Goal: Obtain resource: Obtain resource

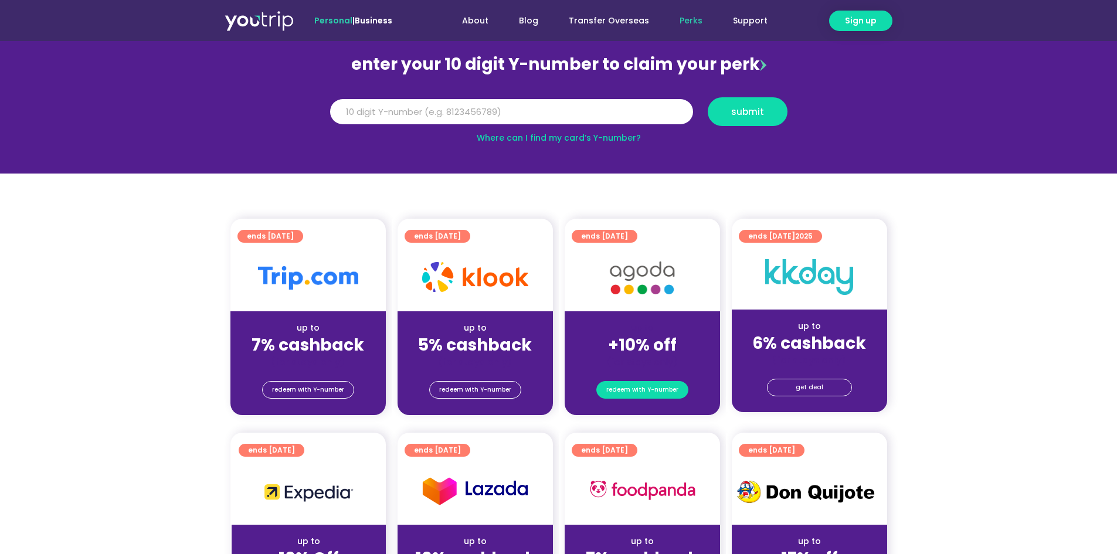
click at [649, 385] on span "redeem with Y-number" at bounding box center [642, 390] width 72 height 16
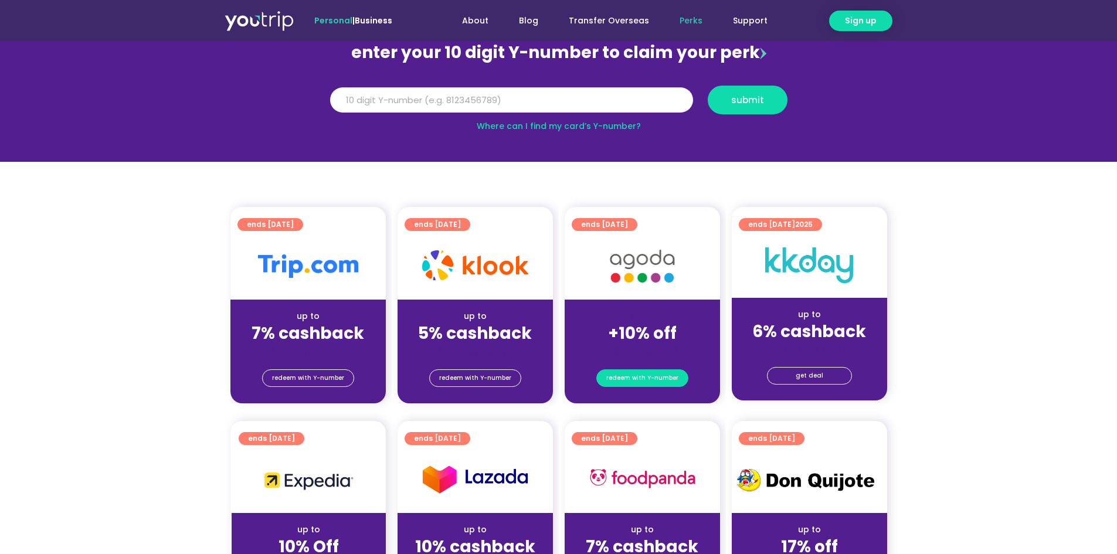
click at [664, 379] on span "redeem with Y-number" at bounding box center [642, 378] width 72 height 16
click at [450, 97] on input "Y Number" at bounding box center [511, 100] width 363 height 26
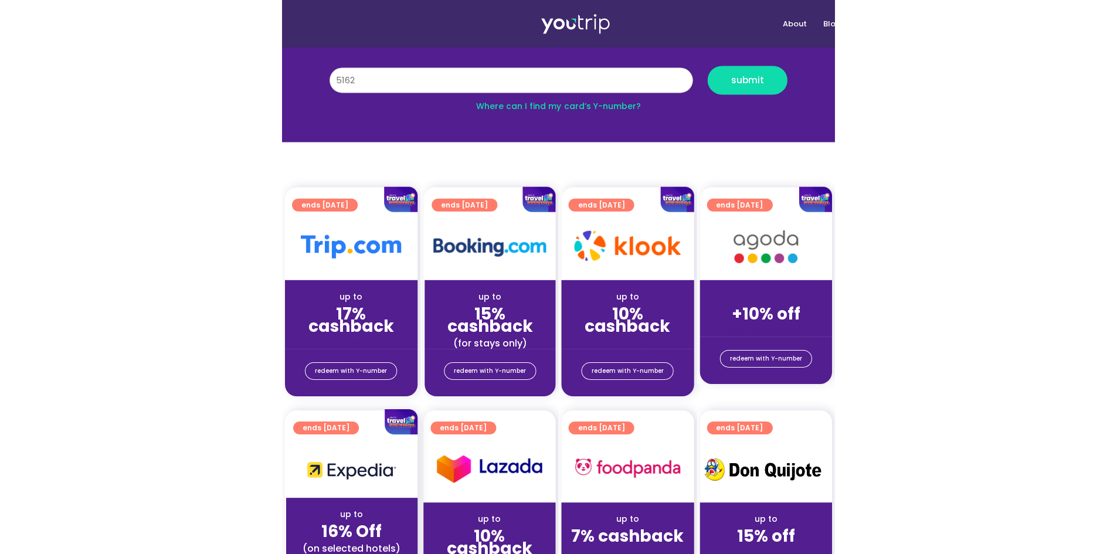
scroll to position [149, 0]
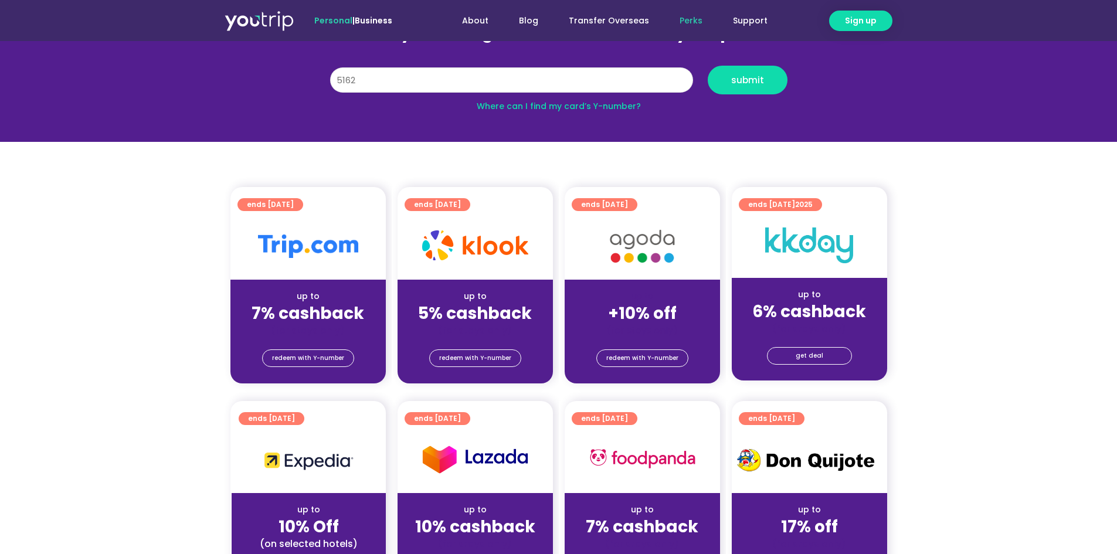
drag, startPoint x: 401, startPoint y: 79, endPoint x: 0, endPoint y: 73, distance: 401.0
click at [0, 73] on section "enter your 10 digit Y-number to claim your perk Y Number 5162 submit Where can …" at bounding box center [558, 61] width 1117 height 162
type input "5"
type input "7"
type input "8164799985"
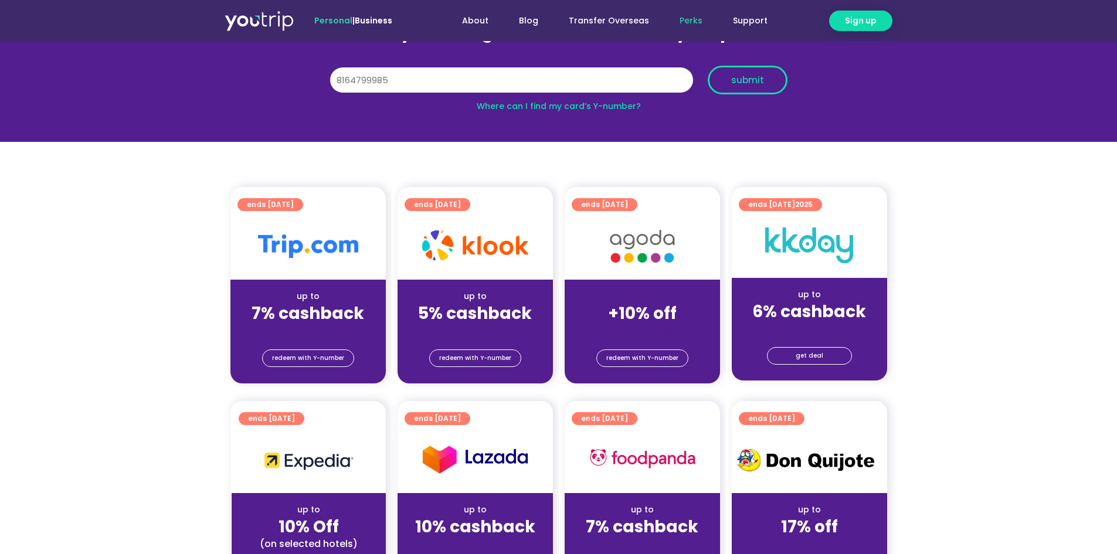
click at [755, 76] on span "submit" at bounding box center [747, 80] width 33 height 9
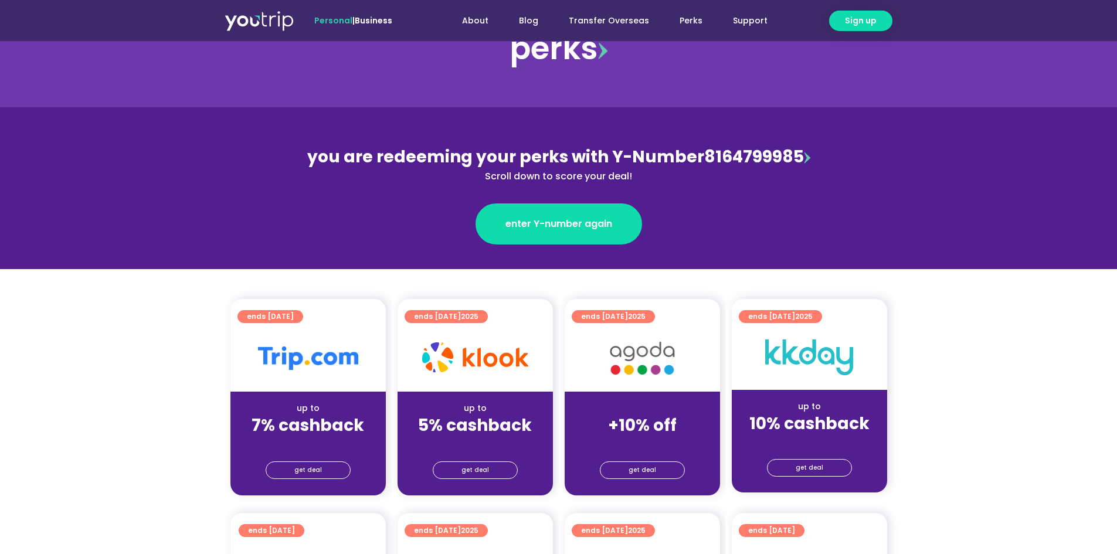
scroll to position [117, 0]
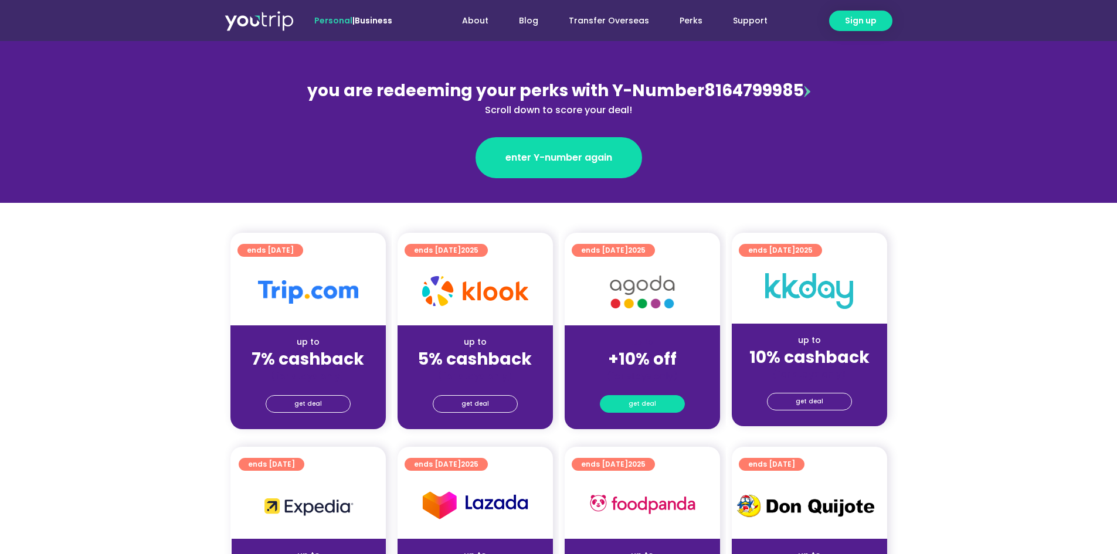
click at [665, 397] on link "get deal" at bounding box center [642, 404] width 85 height 18
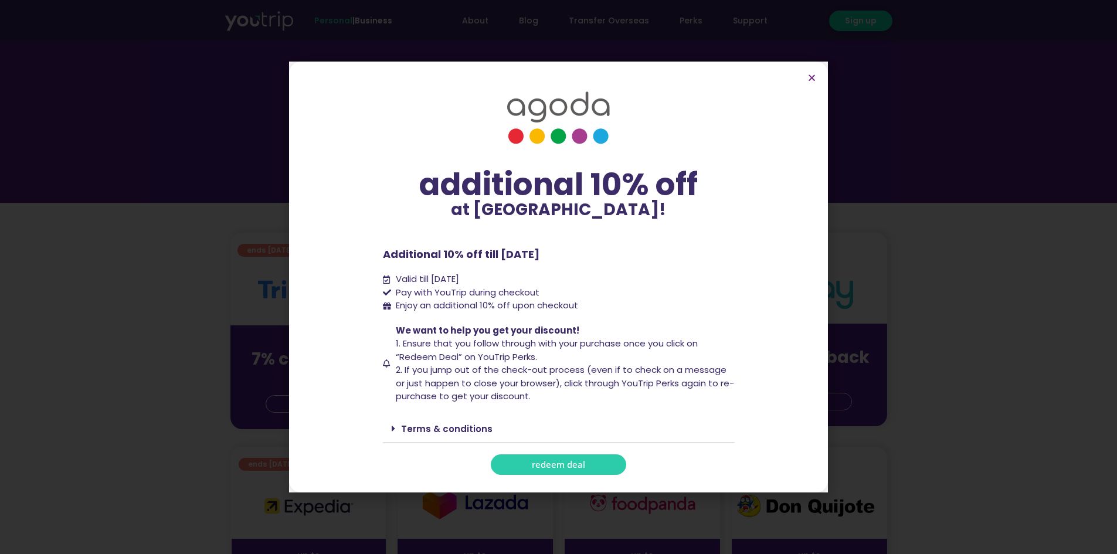
click at [566, 460] on span "redeem deal" at bounding box center [558, 464] width 53 height 9
